Goal: Book appointment/travel/reservation

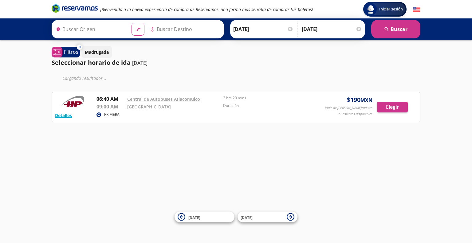
type input "Atlacomulco, [GEOGRAPHIC_DATA]"
type input "[GEOGRAPHIC_DATA], [GEOGRAPHIC_DATA]"
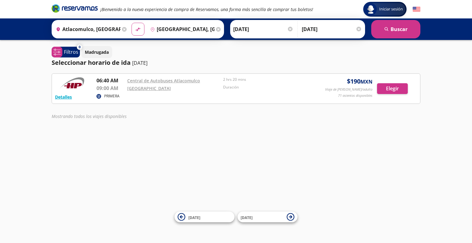
click at [216, 28] on icon at bounding box center [218, 29] width 5 height 5
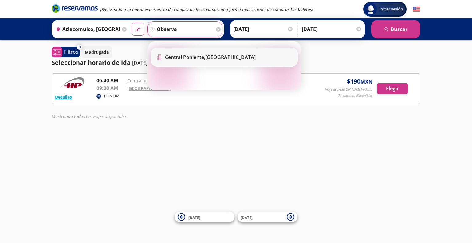
click at [194, 57] on b "Central Poniente," at bounding box center [185, 57] width 40 height 7
type input "[GEOGRAPHIC_DATA], [GEOGRAPHIC_DATA]"
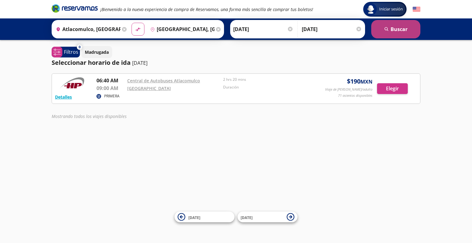
click at [398, 35] on button "search [GEOGRAPHIC_DATA]" at bounding box center [395, 29] width 49 height 18
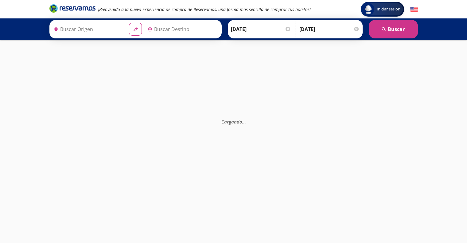
type input "Atlacomulco, [GEOGRAPHIC_DATA]"
type input "[GEOGRAPHIC_DATA], [GEOGRAPHIC_DATA]"
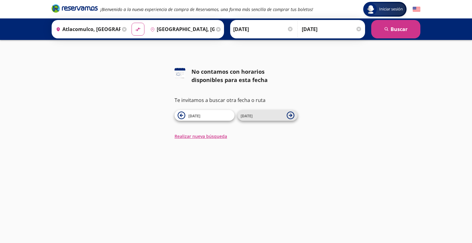
click at [291, 114] on icon at bounding box center [290, 115] width 8 height 8
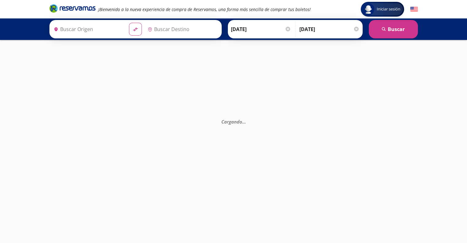
type input "[GEOGRAPHIC_DATA], [GEOGRAPHIC_DATA]"
type input "Atlacomulco, [GEOGRAPHIC_DATA]"
